Goal: Task Accomplishment & Management: Use online tool/utility

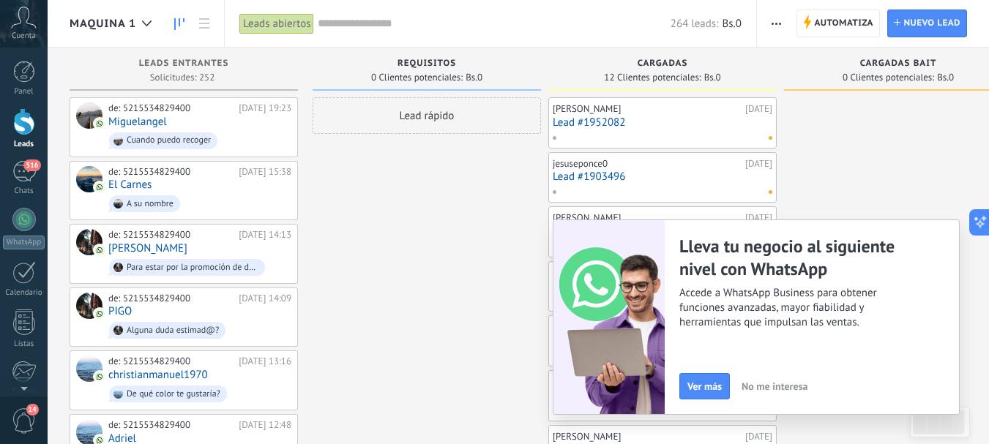
drag, startPoint x: 973, startPoint y: 130, endPoint x: 994, endPoint y: 113, distance: 26.1
click at [745, 113] on html ".abccls-1,.abccls-2{fill-rule:evenodd}.abccls-2{fill:#fff} .abfcls-1{fill:none}…" at bounding box center [494, 222] width 989 height 444
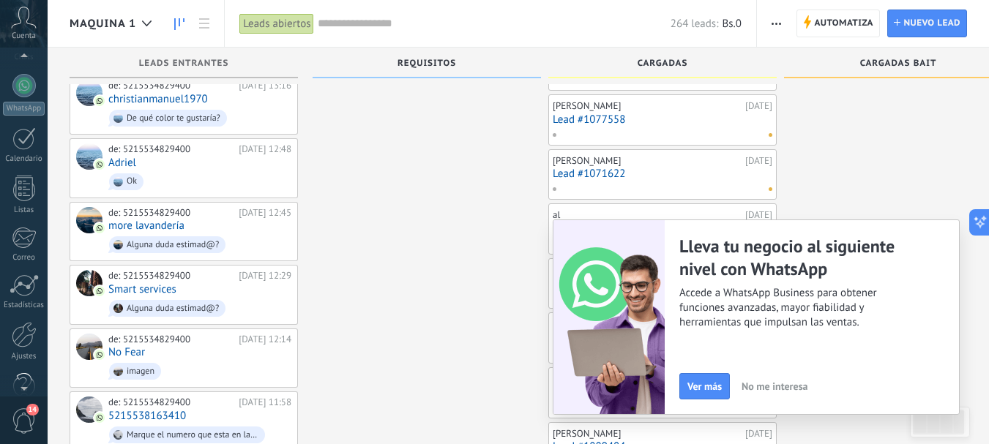
scroll to position [141, 0]
click at [23, 342] on link "Ajustes" at bounding box center [24, 335] width 48 height 40
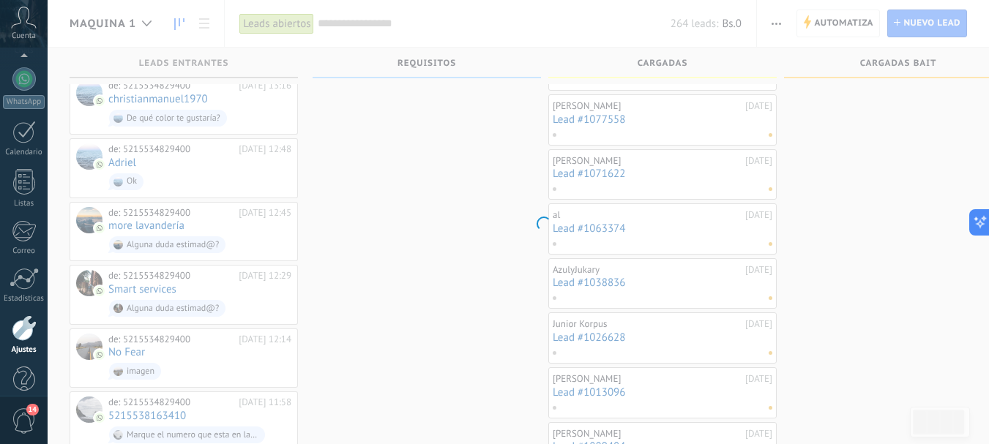
scroll to position [165, 0]
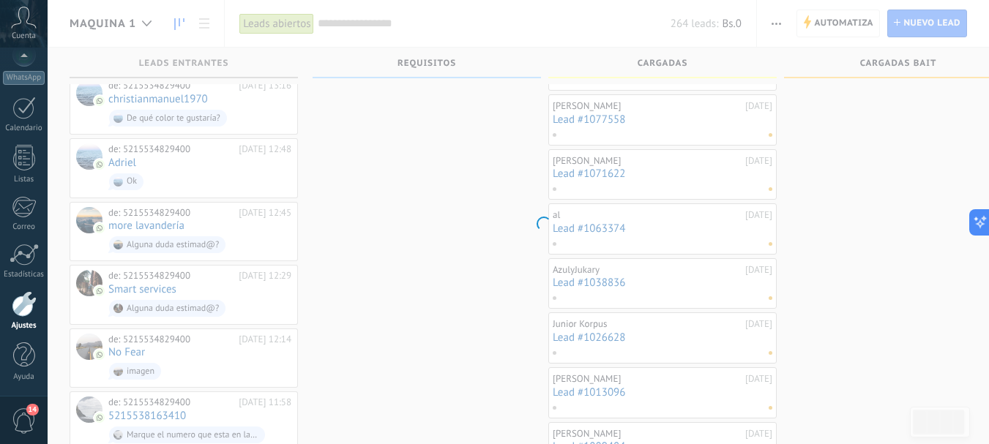
click at [27, 301] on div at bounding box center [24, 304] width 25 height 26
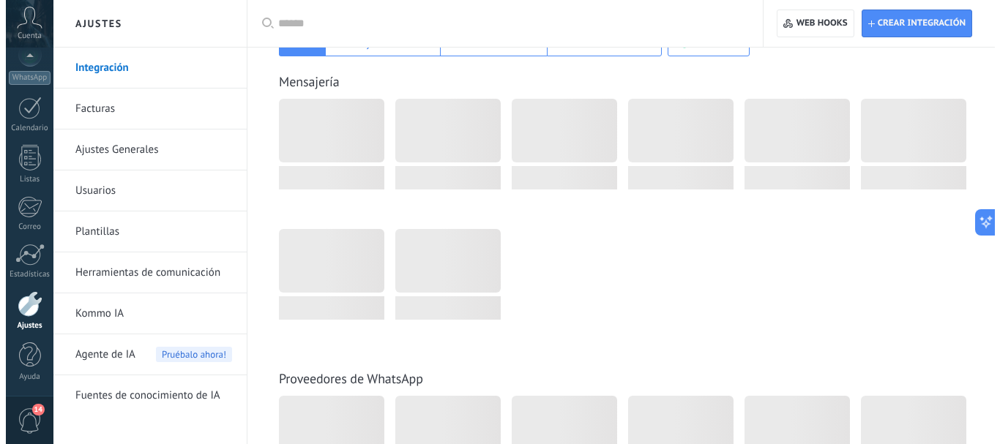
scroll to position [0, 0]
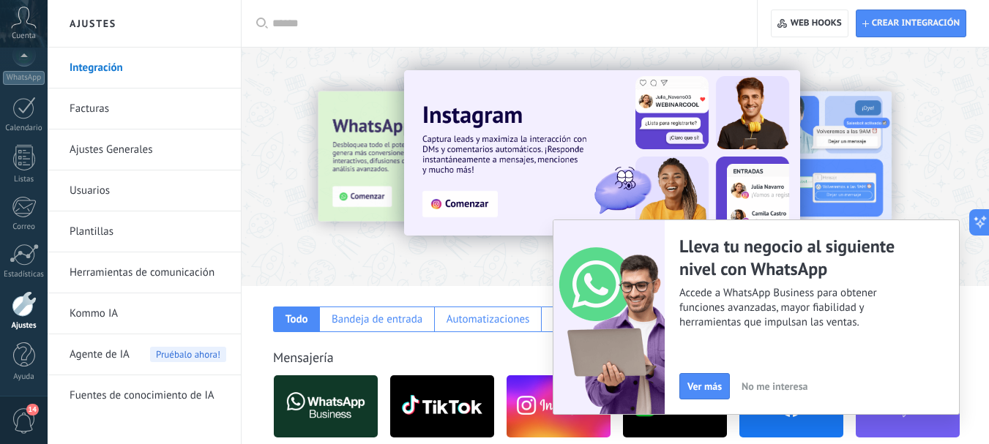
click at [745, 388] on span "No me interesa" at bounding box center [774, 386] width 66 height 10
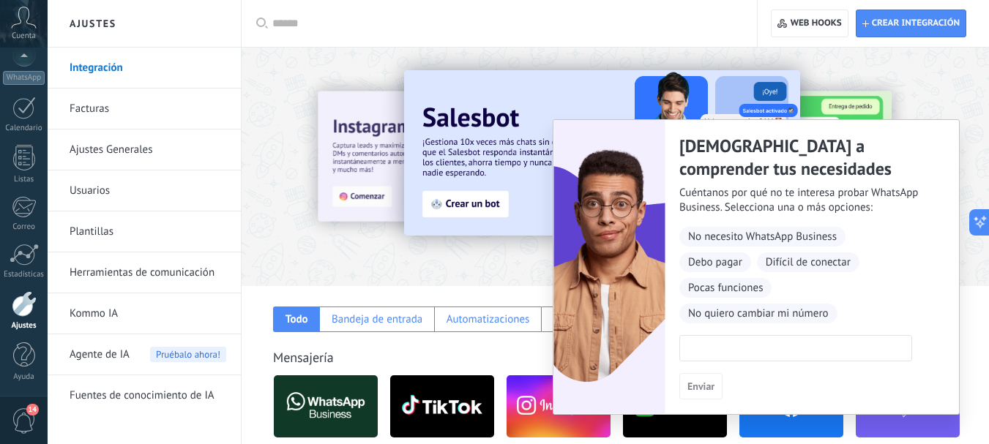
click at [707, 346] on input at bounding box center [795, 347] width 231 height 23
type input "*"
click at [700, 386] on span "Enviar" at bounding box center [700, 386] width 27 height 10
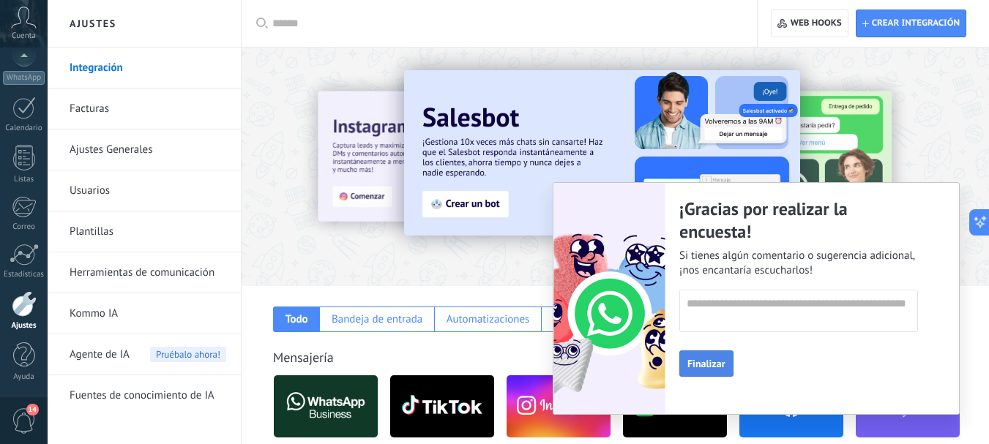
click at [701, 361] on span "Finalizar" at bounding box center [706, 364] width 38 height 10
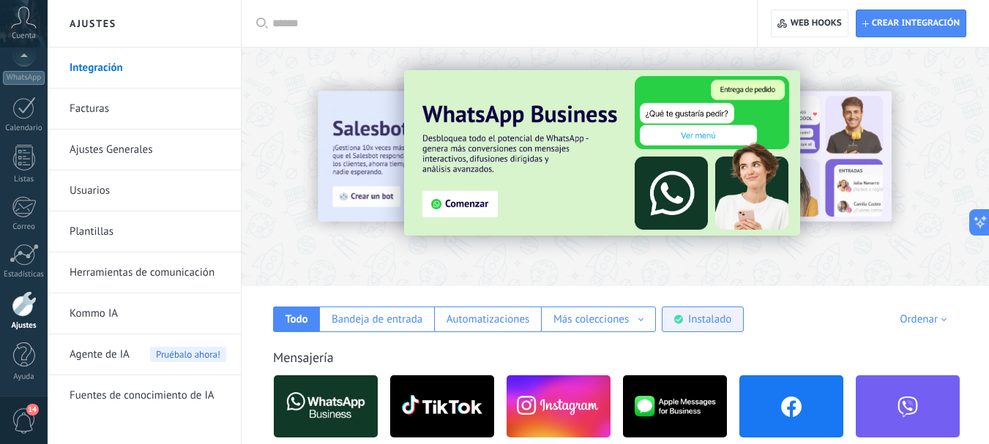
click at [697, 313] on div "Instalado" at bounding box center [709, 319] width 43 height 14
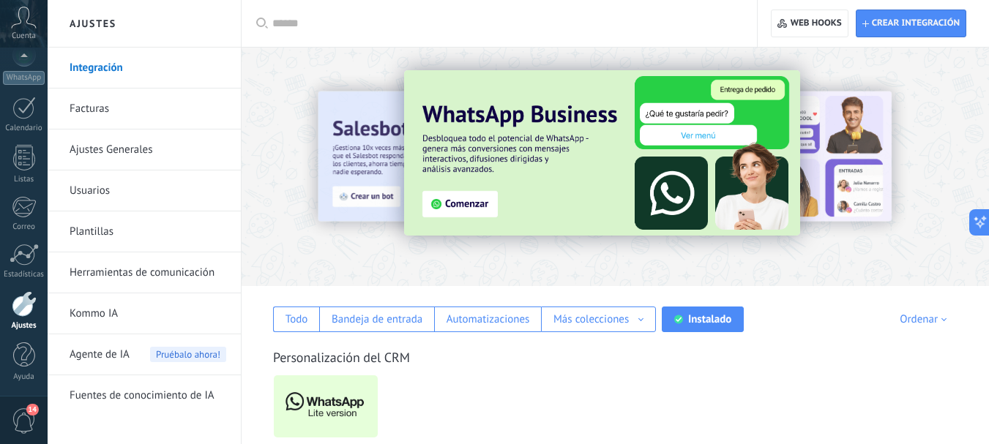
click at [326, 408] on img at bounding box center [326, 406] width 104 height 71
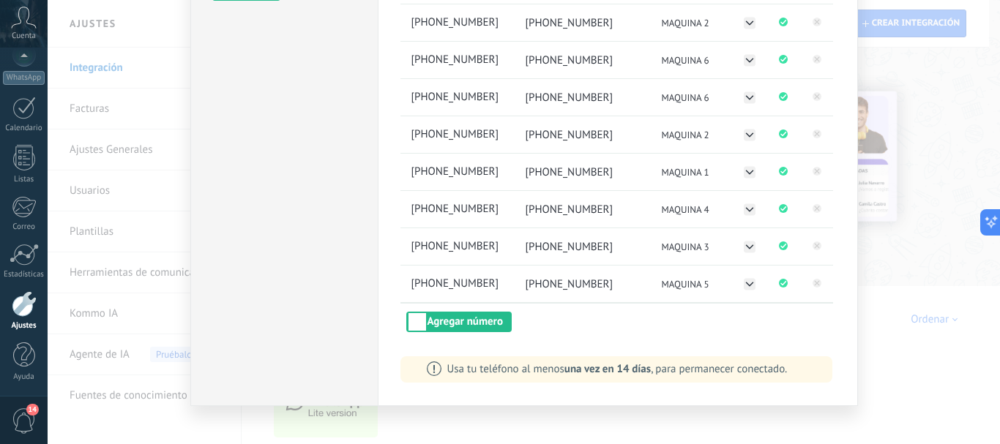
scroll to position [264, 0]
click at [492, 322] on button "Agregar número" at bounding box center [458, 320] width 105 height 20
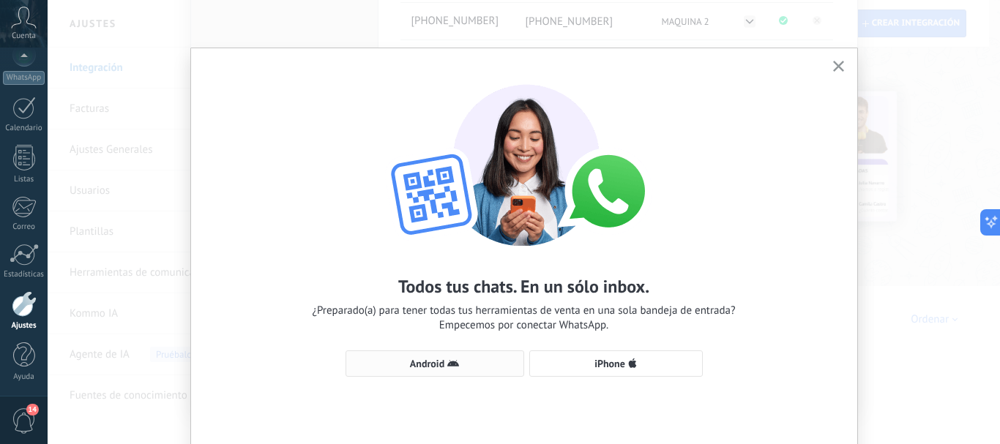
click at [462, 360] on span "Android" at bounding box center [434, 364] width 162 height 12
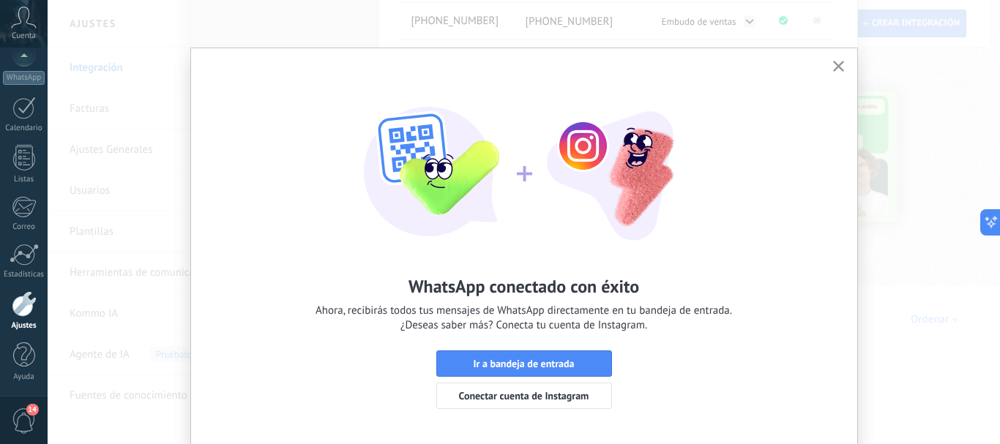
click at [745, 65] on use "button" at bounding box center [838, 66] width 11 height 11
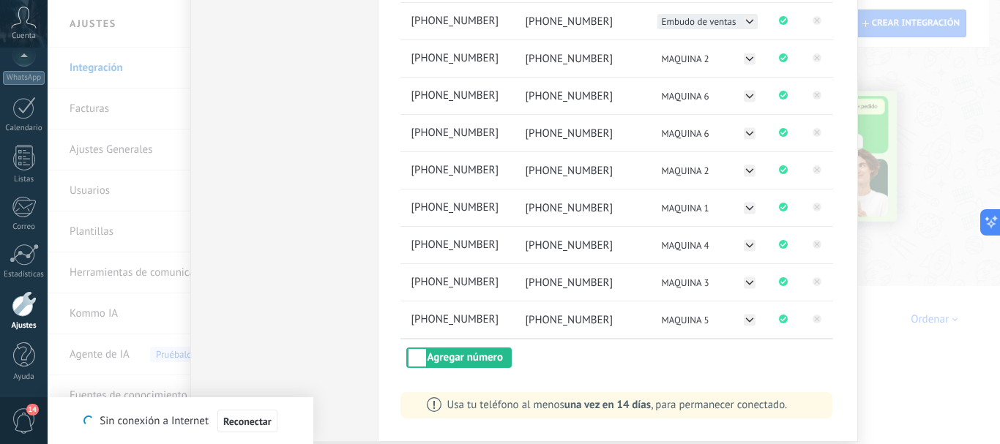
click at [743, 19] on icon at bounding box center [749, 21] width 12 height 12
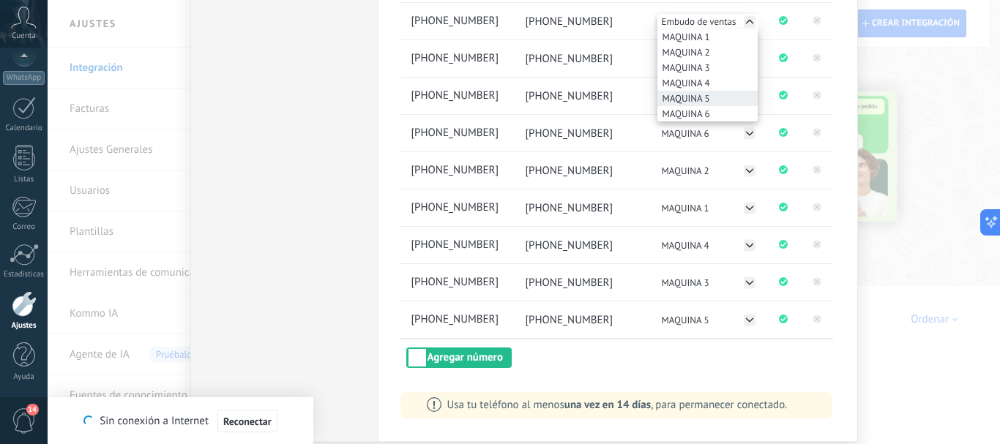
click at [694, 94] on span "MAQUINA 5" at bounding box center [686, 98] width 48 height 12
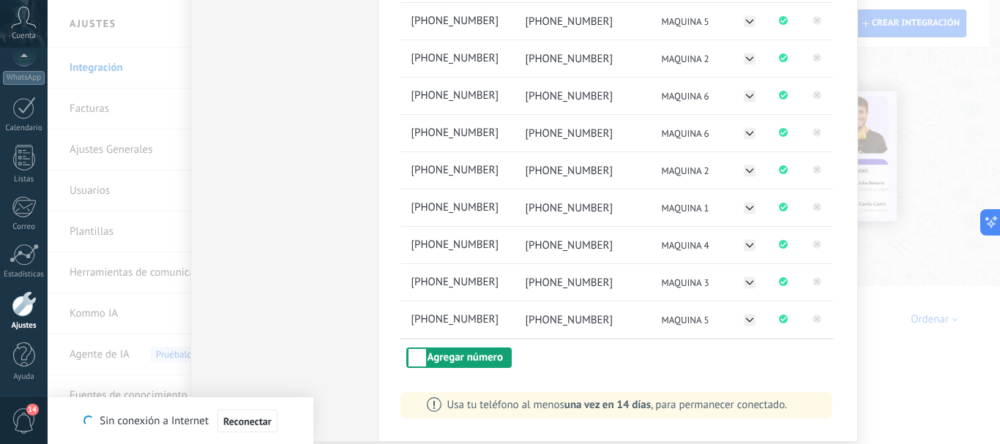
click at [460, 354] on button "Agregar número" at bounding box center [458, 358] width 105 height 20
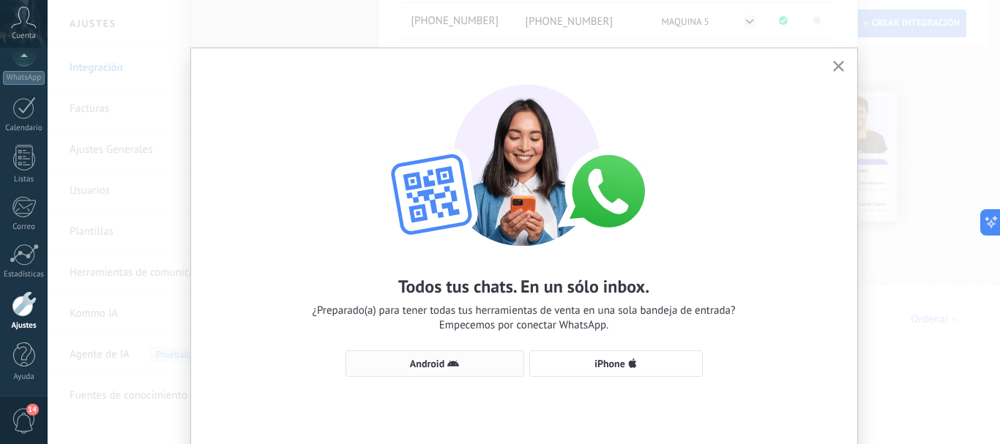
click at [454, 359] on icon "button" at bounding box center [453, 364] width 12 height 12
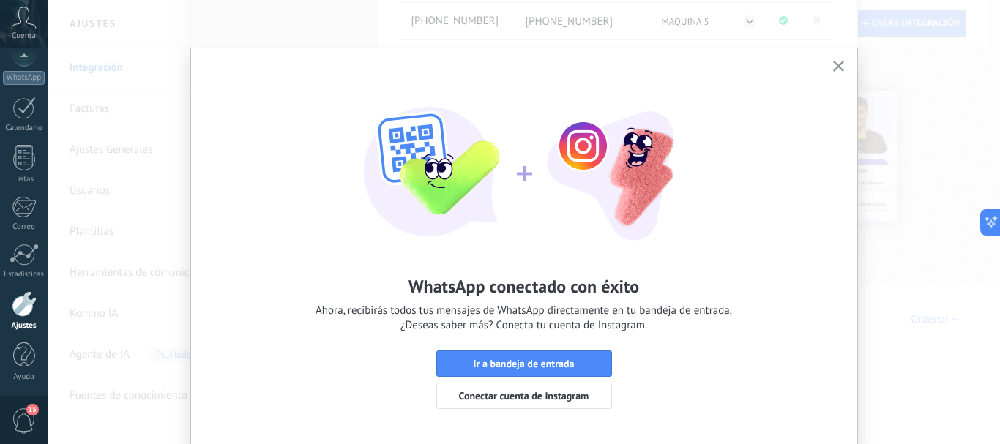
click at [745, 67] on use "button" at bounding box center [838, 66] width 11 height 11
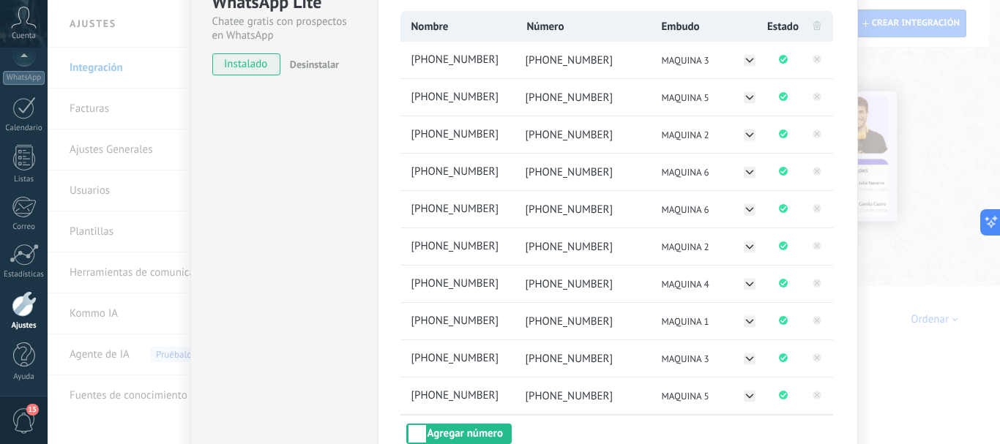
scroll to position [192, 0]
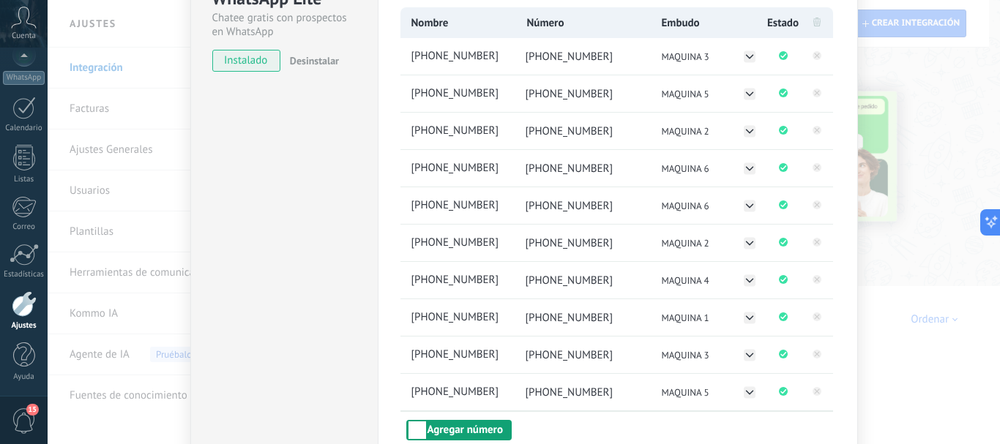
click at [443, 423] on button "Agregar número" at bounding box center [458, 430] width 105 height 20
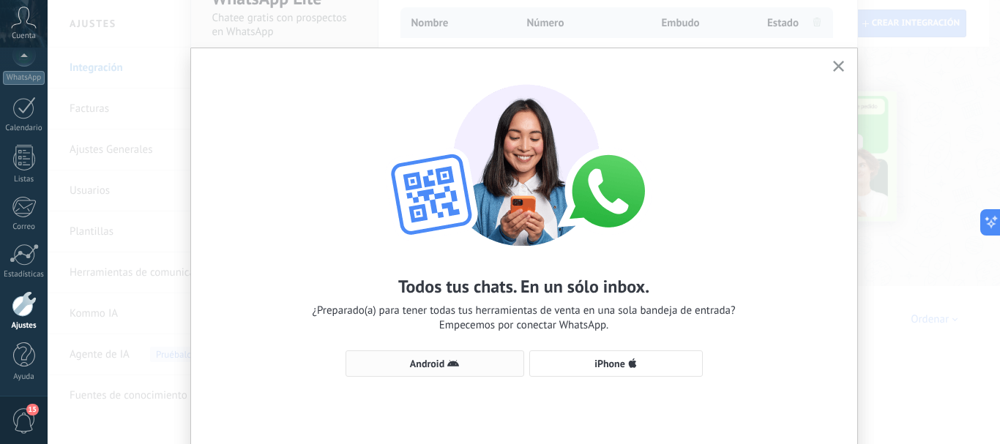
click at [449, 357] on button "Android" at bounding box center [434, 364] width 179 height 26
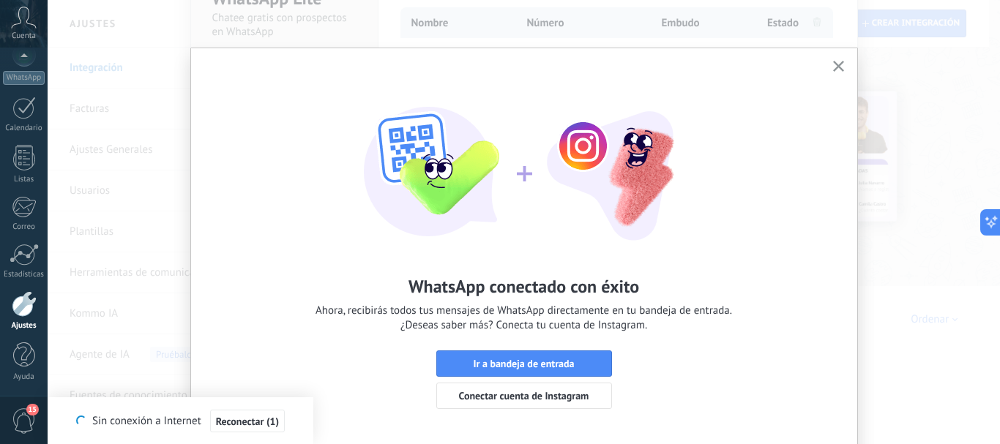
click at [745, 67] on icon "button" at bounding box center [838, 66] width 11 height 11
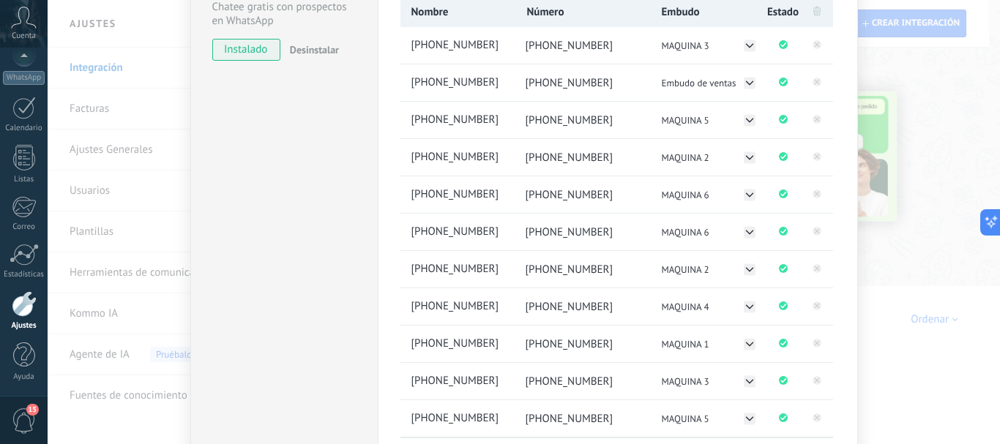
scroll to position [190, 0]
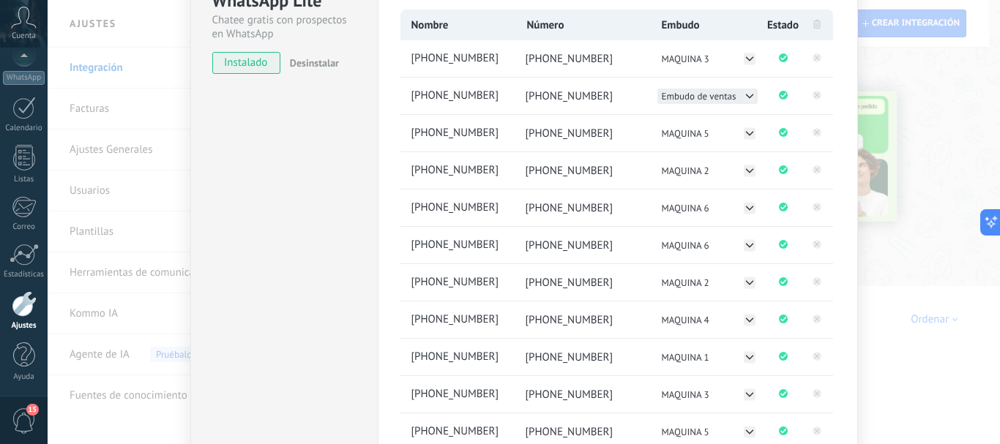
click at [745, 94] on icon at bounding box center [749, 96] width 12 height 12
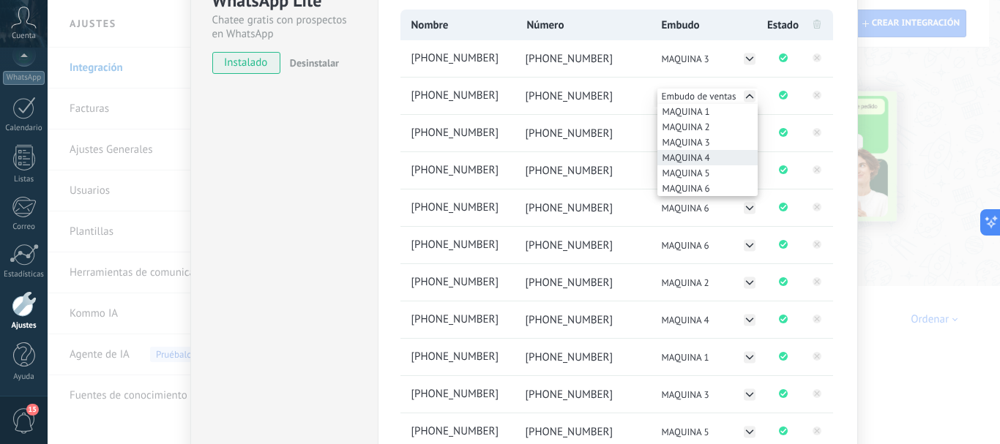
click at [704, 159] on span "MAQUINA 4" at bounding box center [686, 157] width 48 height 12
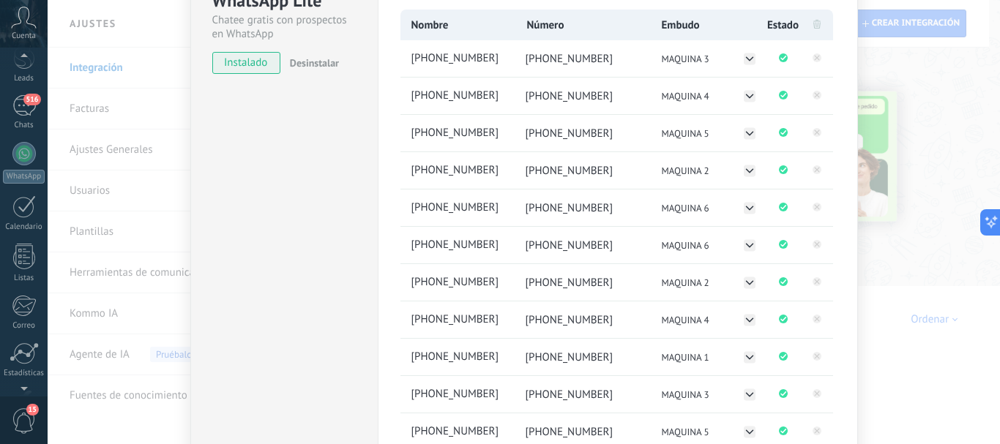
scroll to position [40, 0]
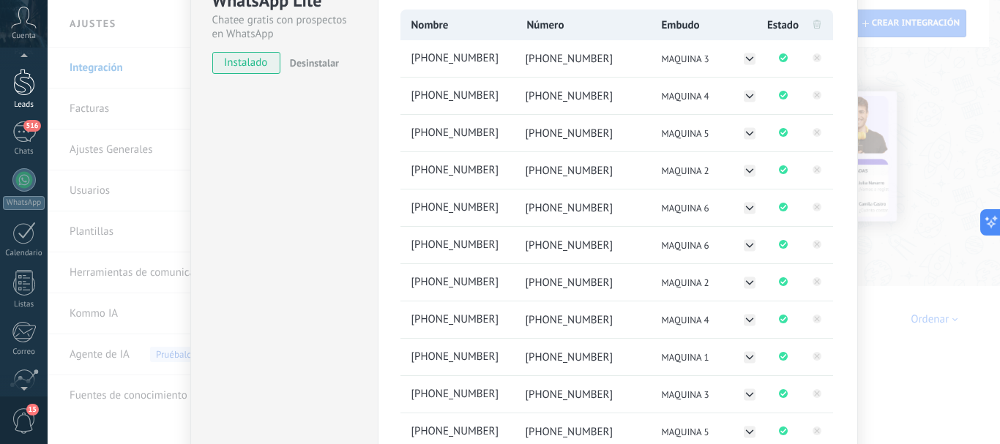
click at [20, 76] on div at bounding box center [24, 82] width 22 height 27
